Goal: Task Accomplishment & Management: Manage account settings

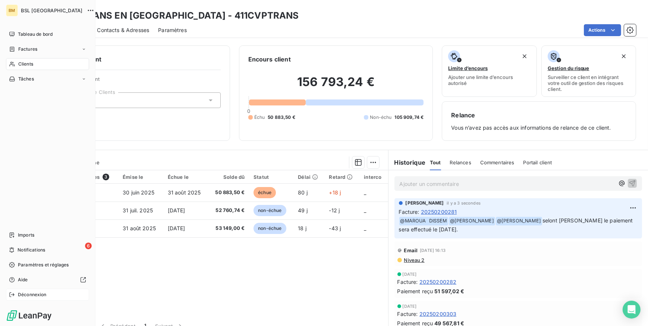
click at [22, 295] on span "Déconnexion" at bounding box center [32, 295] width 29 height 7
